Goal: Information Seeking & Learning: Find specific fact

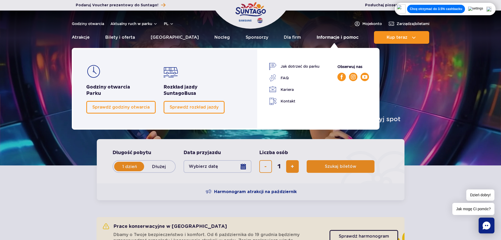
click at [323, 38] on link "Informacje i pomoc" at bounding box center [338, 37] width 42 height 13
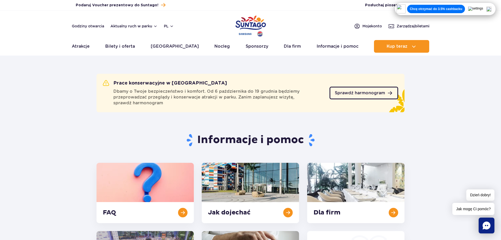
click at [341, 94] on span "Sprawdź harmonogram" at bounding box center [360, 93] width 50 height 4
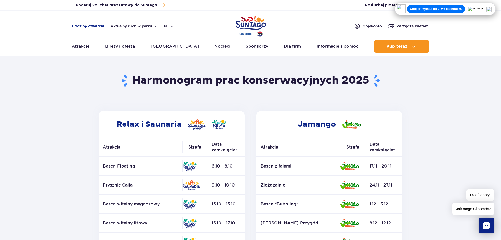
click at [86, 26] on link "Godziny otwarcia" at bounding box center [88, 25] width 32 height 5
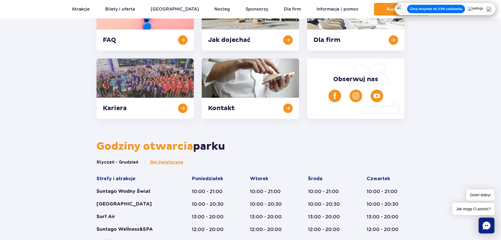
scroll to position [184, 0]
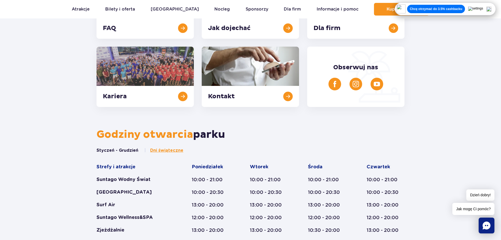
click at [128, 181] on div "Suntago Wodny Świat" at bounding box center [134, 179] width 75 height 6
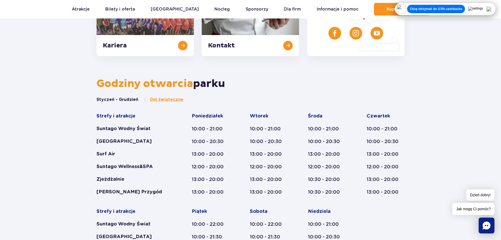
scroll to position [237, 0]
